Goal: Task Accomplishment & Management: Complete application form

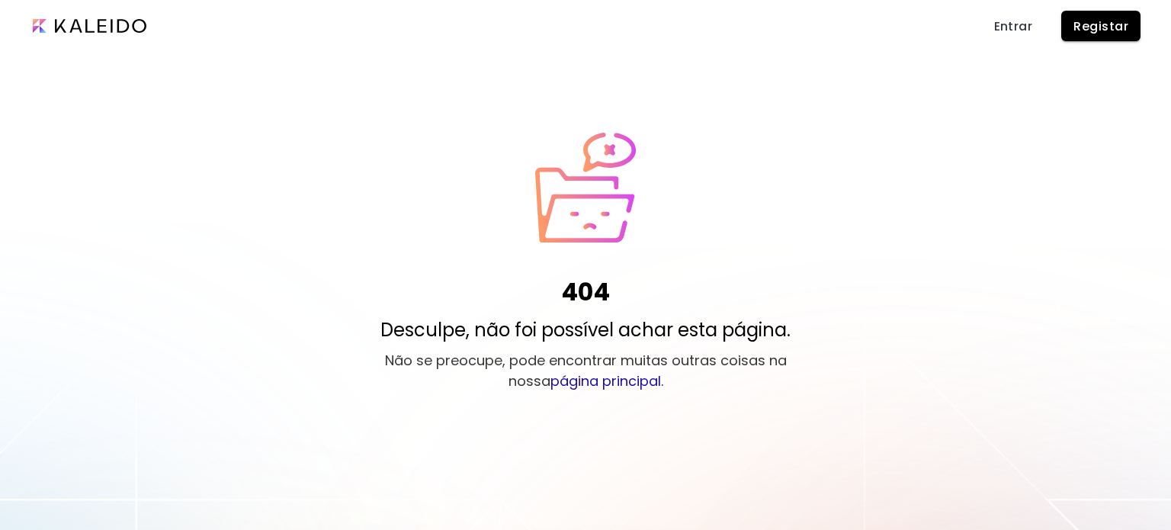
click at [776, 271] on div "404 Desculpe, não foi possível achar esta página. Não se preocupe, pode encontr…" at bounding box center [585, 265] width 1171 height 265
click at [1016, 29] on span "Entrar" at bounding box center [1013, 26] width 39 height 16
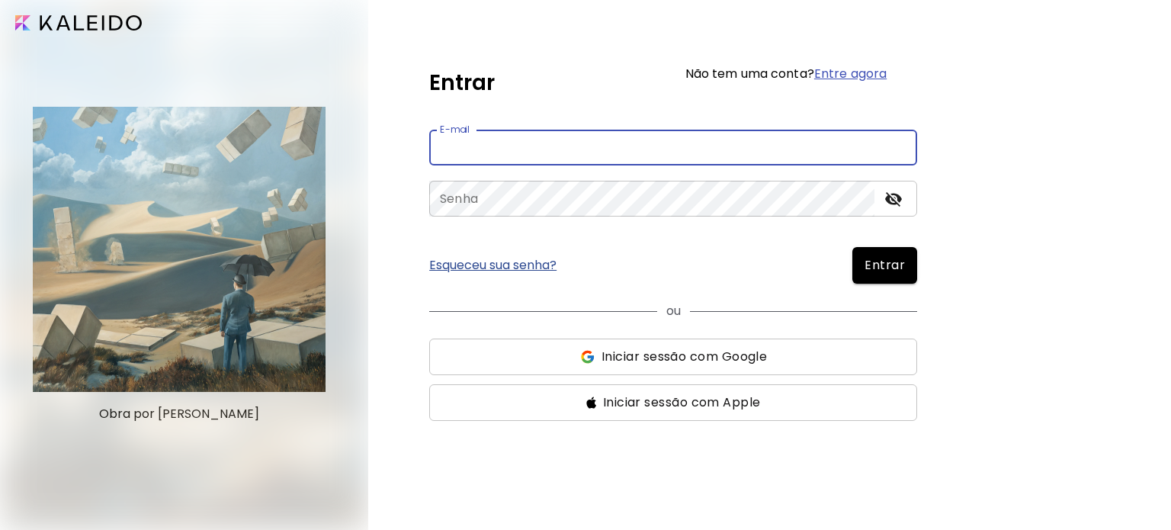
click at [499, 146] on input "email" at bounding box center [673, 148] width 488 height 36
type input "**********"
